Goal: Transaction & Acquisition: Purchase product/service

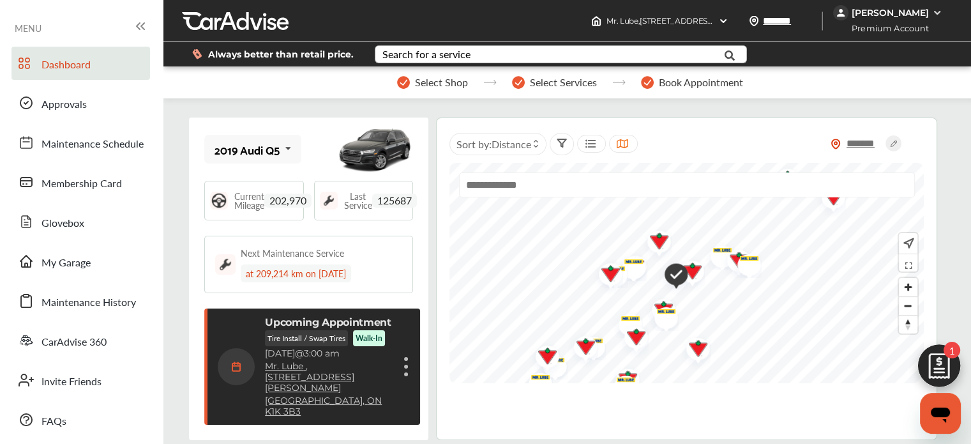
click at [444, 54] on div "Search for a service" at bounding box center [426, 54] width 88 height 10
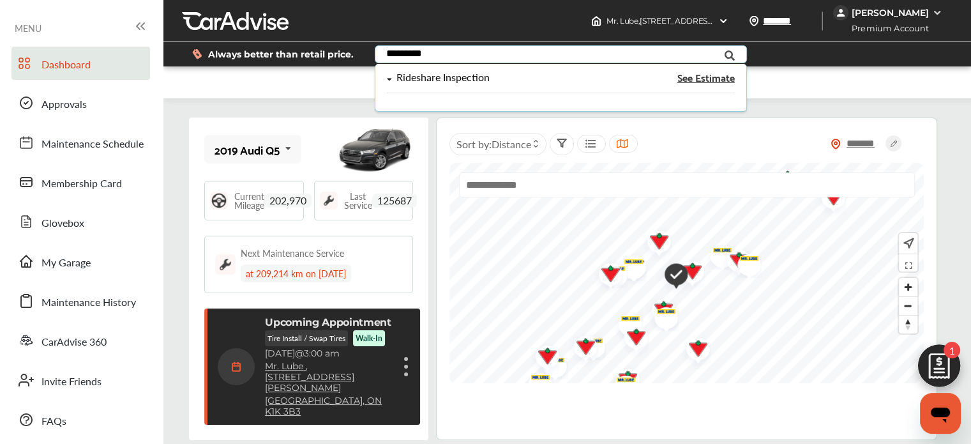
type input "*********"
click at [444, 82] on div "Rideshare Inspection" at bounding box center [442, 77] width 93 height 11
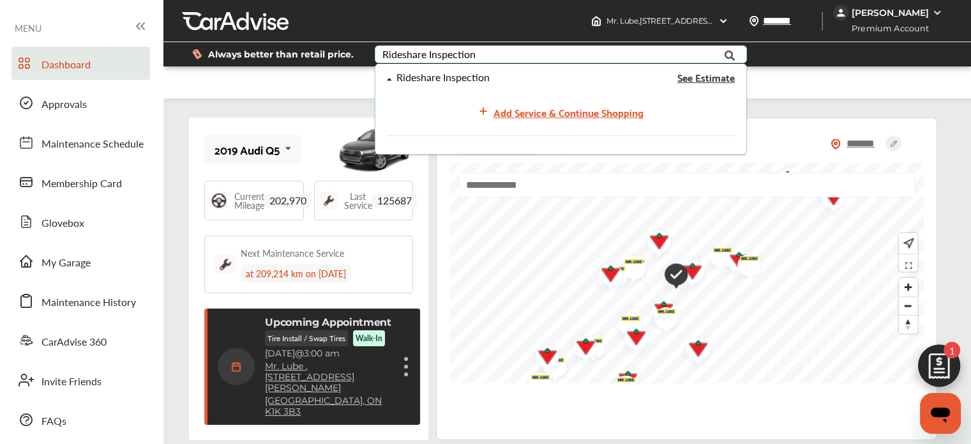
click at [700, 79] on span "See Estimate" at bounding box center [705, 77] width 57 height 10
click at [543, 114] on div "Add Service & Continue Shopping" at bounding box center [568, 111] width 150 height 17
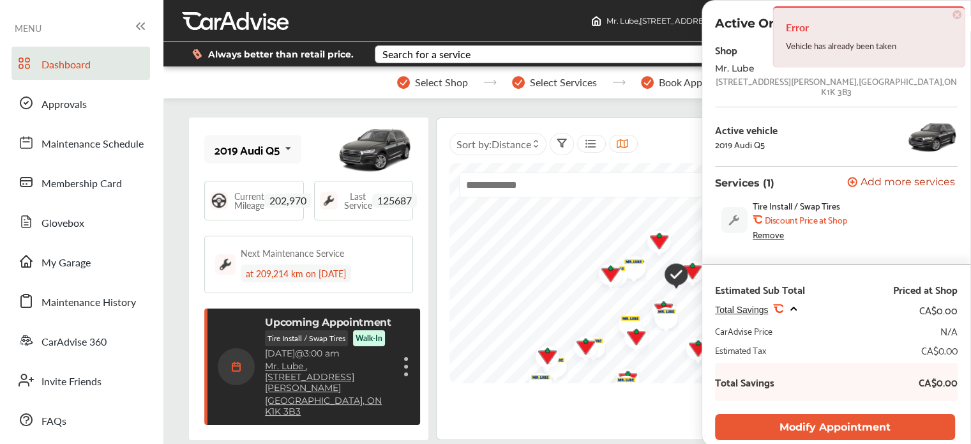
click at [960, 13] on span "×" at bounding box center [956, 14] width 9 height 9
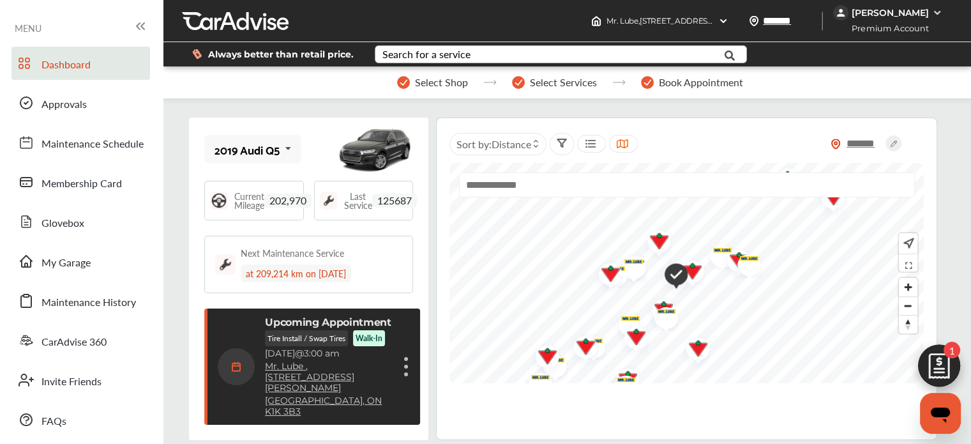
click at [461, 56] on div "Search for a service" at bounding box center [426, 54] width 88 height 10
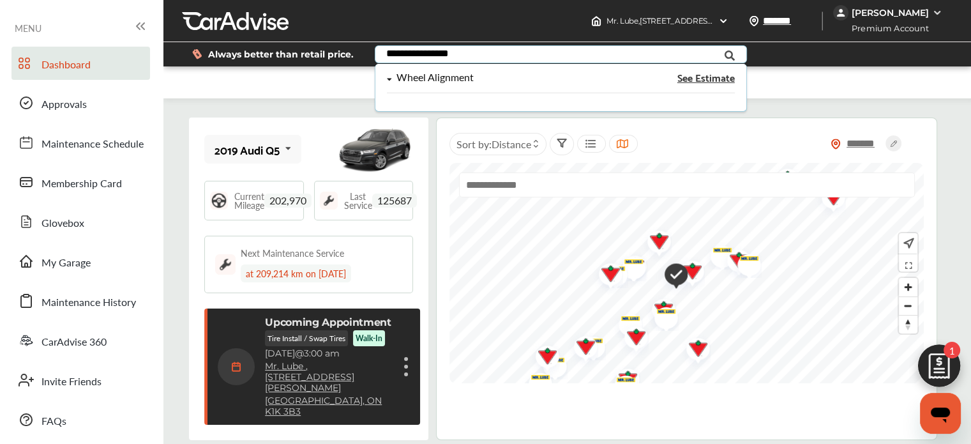
type input "**********"
click at [442, 72] on div "Wheel Alignment" at bounding box center [434, 77] width 77 height 11
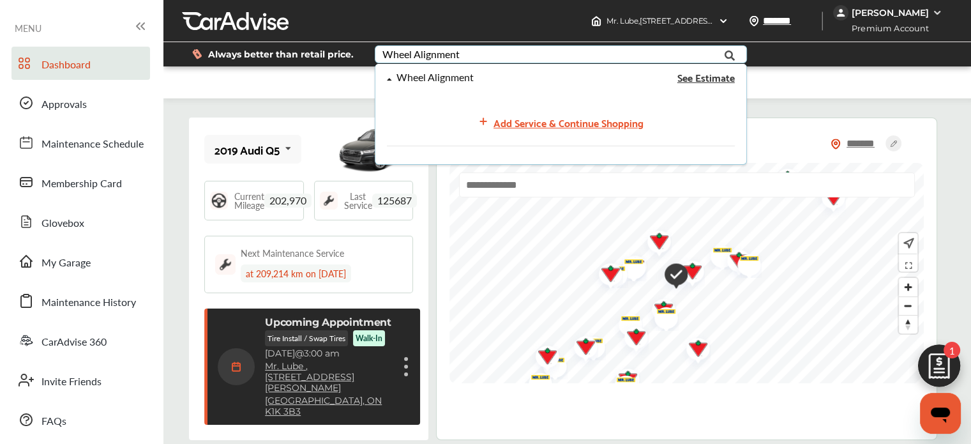
click at [682, 79] on span "See Estimate" at bounding box center [705, 77] width 57 height 10
click at [576, 123] on div "Add Service & Continue Shopping" at bounding box center [568, 122] width 150 height 17
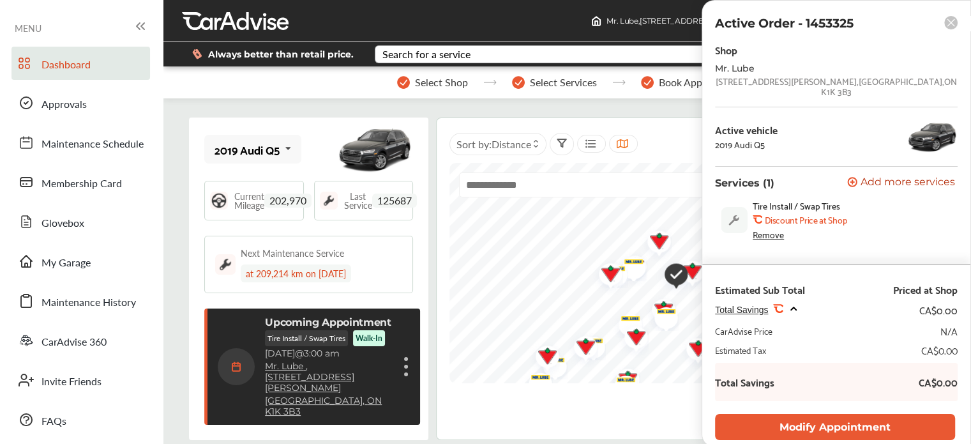
click at [952, 22] on rect at bounding box center [950, 22] width 13 height 13
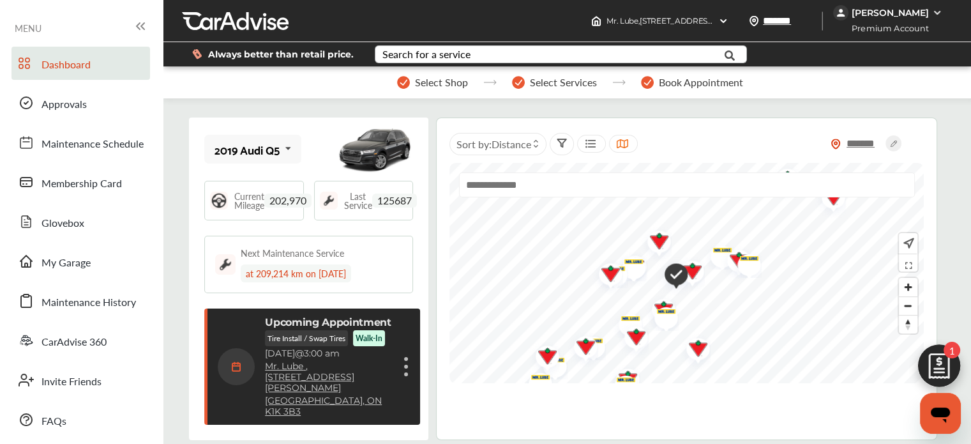
click at [288, 369] on link "Mr. Lube , [STREET_ADDRESS][PERSON_NAME]" at bounding box center [328, 377] width 127 height 33
click at [557, 84] on span "Select Services" at bounding box center [563, 82] width 67 height 11
